Goal: Information Seeking & Learning: Learn about a topic

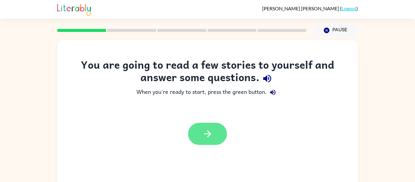
click at [214, 126] on button "button" at bounding box center [207, 134] width 39 height 22
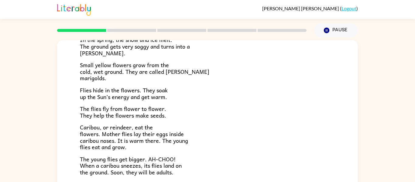
scroll to position [73, 0]
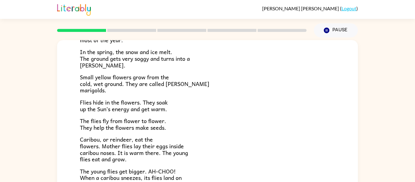
click at [133, 85] on span "Small yellow flowers grow from the cold, wet ground. They are called [PERSON_NA…" at bounding box center [145, 84] width 130 height 22
click at [152, 94] on div "Near the top of the world is land called tundra. The tundra is flat and has no …" at bounding box center [208, 104] width 256 height 204
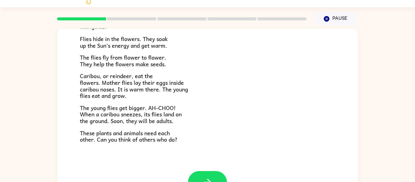
scroll to position [12, 0]
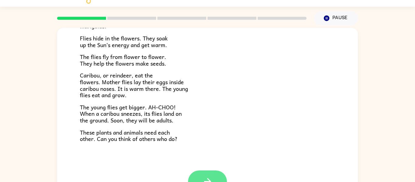
click at [208, 178] on icon "button" at bounding box center [207, 181] width 7 height 7
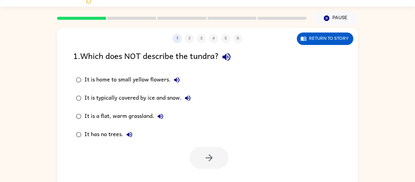
scroll to position [0, 0]
click at [231, 57] on icon "button" at bounding box center [227, 57] width 8 height 8
click at [108, 133] on div "It has no trees." at bounding box center [110, 135] width 51 height 12
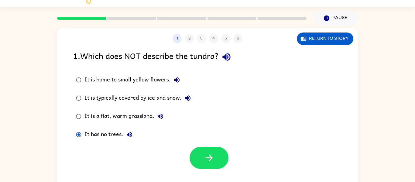
click at [103, 115] on div "It is a flat, warm grassland." at bounding box center [126, 116] width 82 height 12
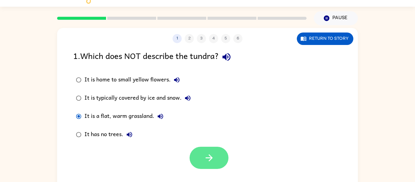
click at [194, 159] on button "button" at bounding box center [209, 158] width 39 height 22
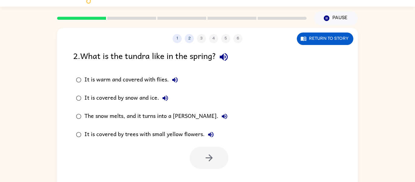
click at [112, 81] on div "It is warm and covered with flies." at bounding box center [133, 80] width 97 height 12
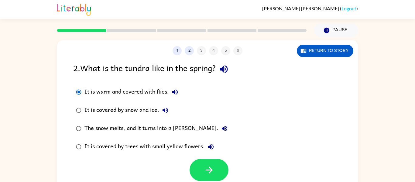
scroll to position [32, 0]
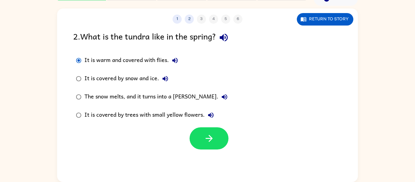
click at [121, 98] on div "The snow melts, and it turns into a [PERSON_NAME]." at bounding box center [158, 97] width 146 height 12
click at [209, 140] on icon "button" at bounding box center [209, 138] width 11 height 11
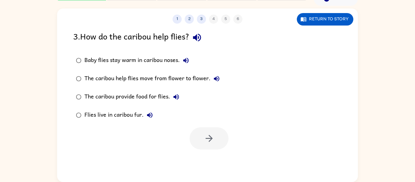
click at [114, 116] on div "Flies live in caribou fur." at bounding box center [120, 115] width 71 height 12
click at [210, 143] on icon "button" at bounding box center [209, 138] width 11 height 11
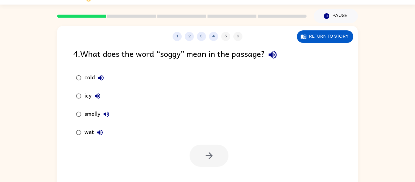
scroll to position [16, 0]
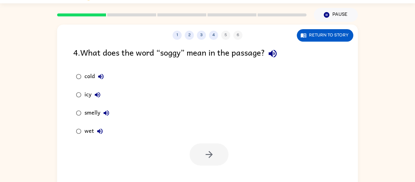
click at [89, 129] on div "wet" at bounding box center [96, 131] width 22 height 12
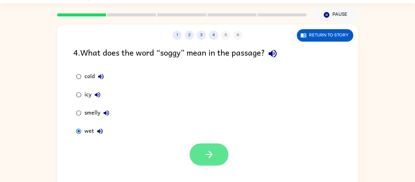
click at [216, 152] on button "button" at bounding box center [209, 155] width 39 height 22
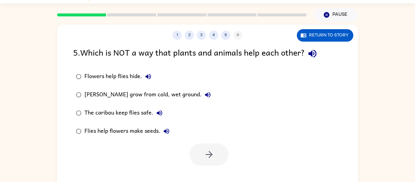
click at [97, 122] on label "Flies help flowers make seeds." at bounding box center [143, 131] width 147 height 18
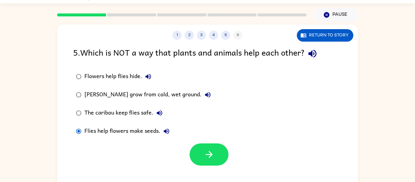
click at [95, 140] on label "Flies help flowers make seeds." at bounding box center [143, 131] width 147 height 18
click at [93, 132] on div "Flies help flowers make seeds." at bounding box center [129, 131] width 88 height 12
click at [110, 109] on div "The caribou keep flies safe." at bounding box center [125, 113] width 81 height 12
click at [209, 148] on button "button" at bounding box center [209, 155] width 39 height 22
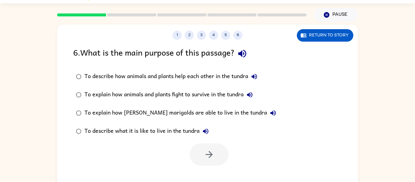
click at [210, 153] on div at bounding box center [209, 155] width 39 height 22
click at [96, 132] on div "To describe what it is like to live in the tundra" at bounding box center [148, 131] width 127 height 12
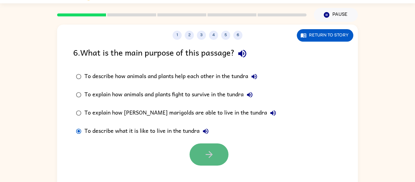
click at [214, 154] on icon "button" at bounding box center [209, 154] width 11 height 11
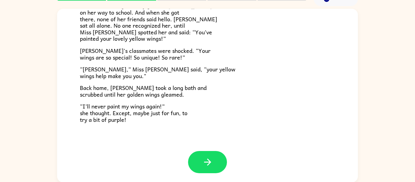
scroll to position [32, 0]
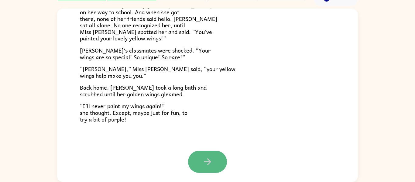
click at [213, 165] on button "button" at bounding box center [207, 162] width 39 height 22
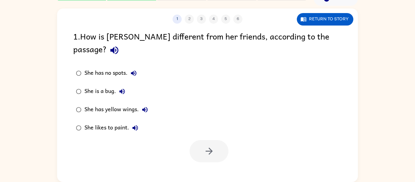
click at [98, 104] on div "She has yellow wings." at bounding box center [118, 110] width 67 height 12
click at [211, 146] on icon "button" at bounding box center [209, 151] width 11 height 11
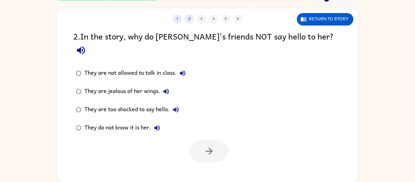
click at [103, 122] on div "They do not know it is her." at bounding box center [124, 128] width 79 height 12
click at [207, 144] on button "button" at bounding box center [209, 151] width 39 height 22
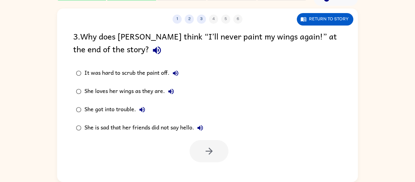
click at [99, 94] on div "She loves her wings as they are." at bounding box center [131, 91] width 93 height 12
click at [203, 146] on button "button" at bounding box center [209, 151] width 39 height 22
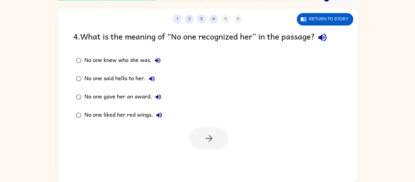
click at [117, 59] on div "No one knew who she was." at bounding box center [124, 60] width 79 height 12
click at [208, 135] on icon "button" at bounding box center [209, 138] width 11 height 11
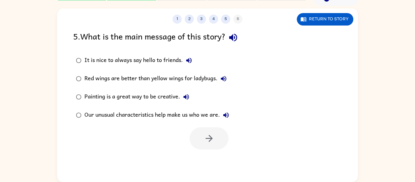
click at [122, 116] on div "Our unusual characteristics help make us who we are." at bounding box center [159, 115] width 148 height 12
click at [215, 145] on button "button" at bounding box center [209, 138] width 39 height 22
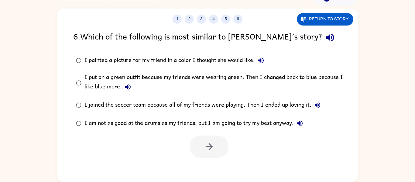
click at [211, 150] on div at bounding box center [209, 147] width 39 height 22
click at [196, 124] on div "I am not as good at the drums as my friends, but I am going to try my best anyw…" at bounding box center [196, 123] width 222 height 12
click at [208, 157] on button "button" at bounding box center [209, 147] width 39 height 22
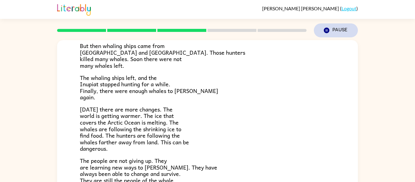
click at [339, 33] on button "Pause Pause" at bounding box center [336, 30] width 44 height 14
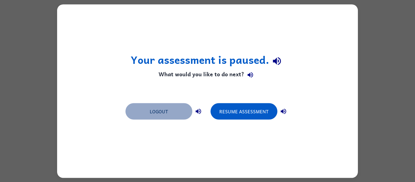
click at [155, 112] on button "Logout" at bounding box center [159, 111] width 67 height 16
